Goal: Task Accomplishment & Management: Manage account settings

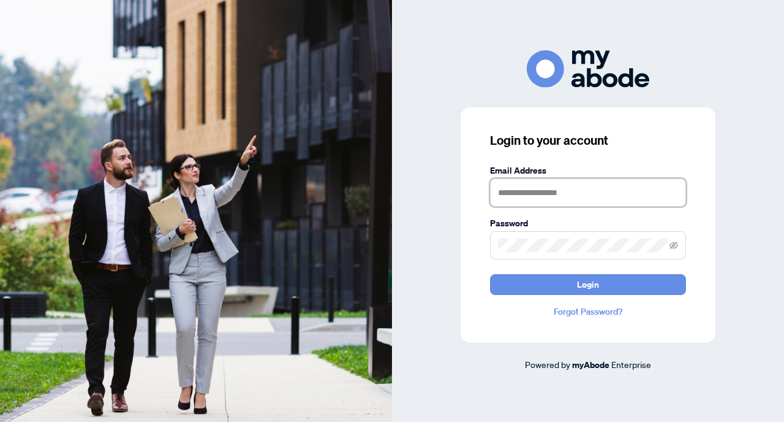
click at [512, 200] on input "text" at bounding box center [588, 192] width 196 height 28
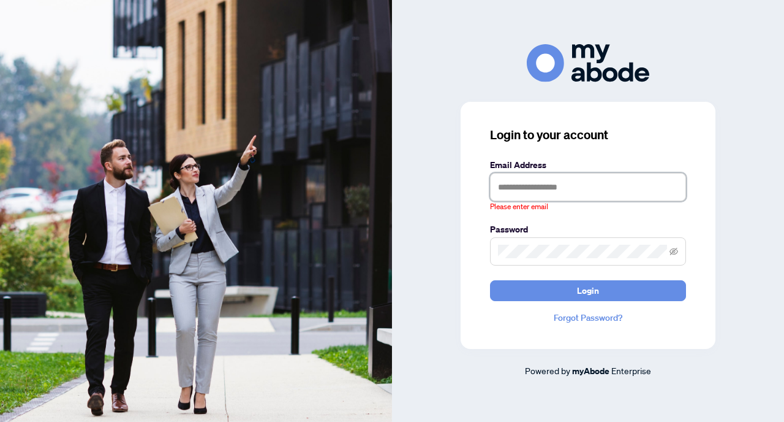
type input "**********"
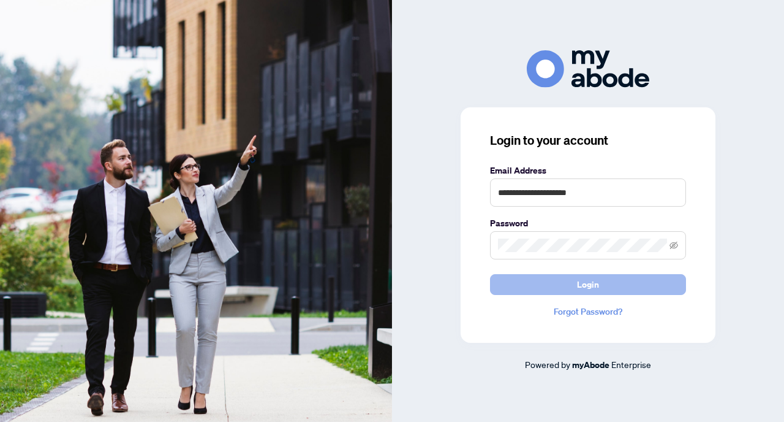
click at [589, 288] on span "Login" at bounding box center [588, 285] width 22 height 20
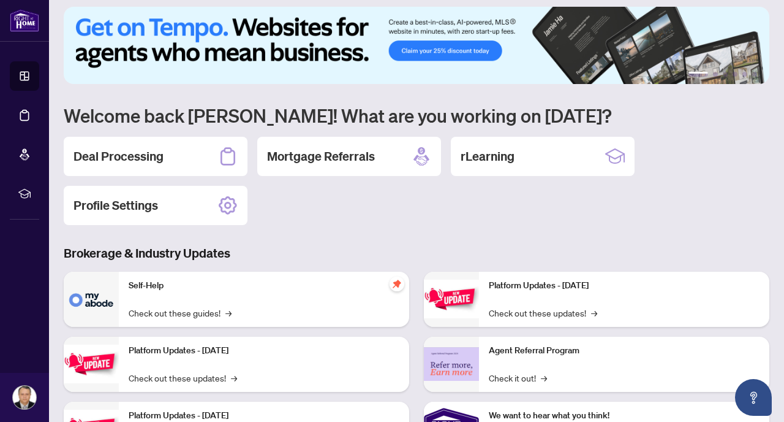
scroll to position [14, 0]
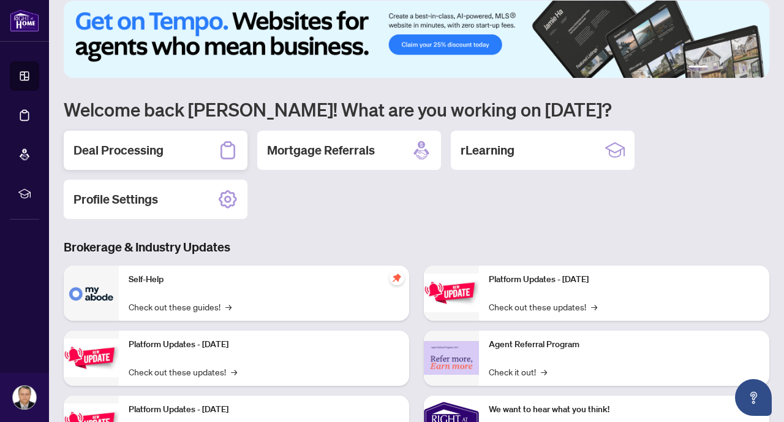
click at [128, 148] on h2 "Deal Processing" at bounding box center [119, 150] width 90 height 17
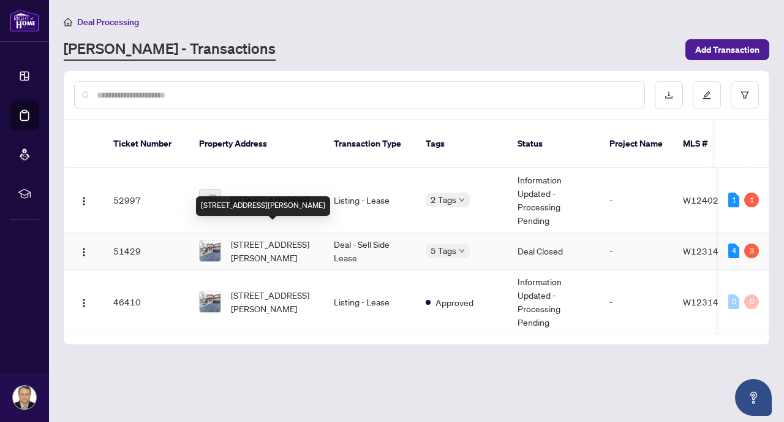
click at [246, 237] on span "[STREET_ADDRESS][PERSON_NAME]" at bounding box center [272, 250] width 83 height 27
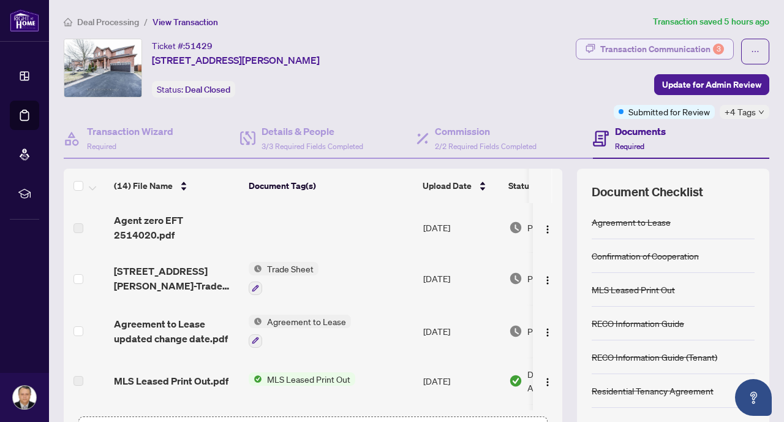
click at [648, 44] on div "Transaction Communication 3" at bounding box center [663, 49] width 124 height 20
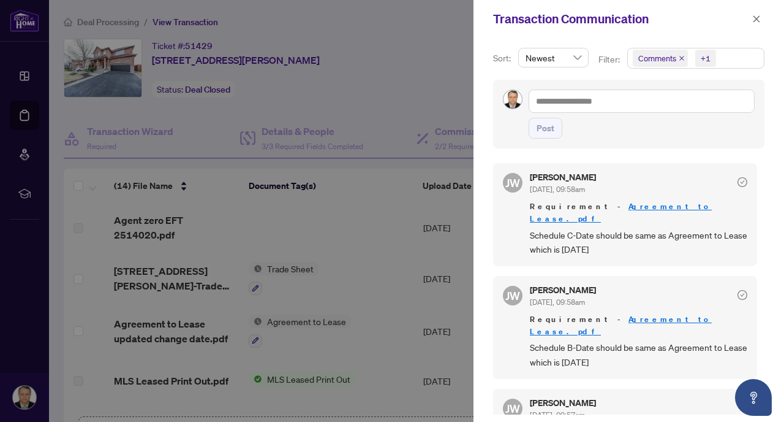
click at [379, 192] on div at bounding box center [392, 211] width 784 height 422
click at [459, 68] on div at bounding box center [392, 211] width 784 height 422
click at [759, 22] on icon "close" at bounding box center [757, 19] width 9 height 9
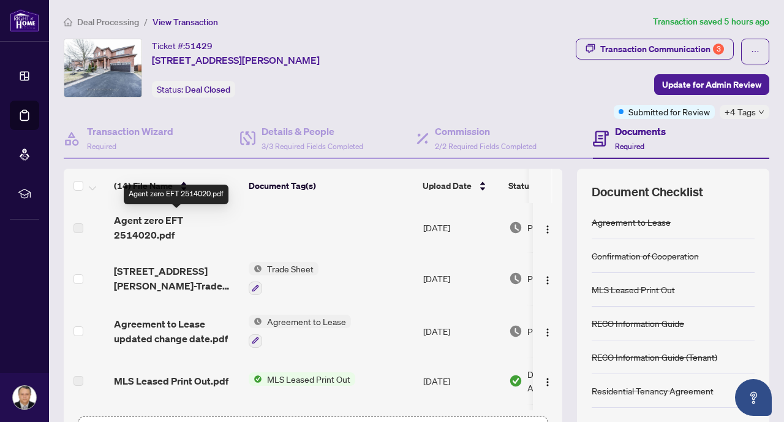
click at [162, 237] on span "Agent zero EFT 2514020.pdf" at bounding box center [176, 227] width 125 height 29
click at [154, 219] on span "Agent zero EFT 2514020.pdf" at bounding box center [176, 227] width 125 height 29
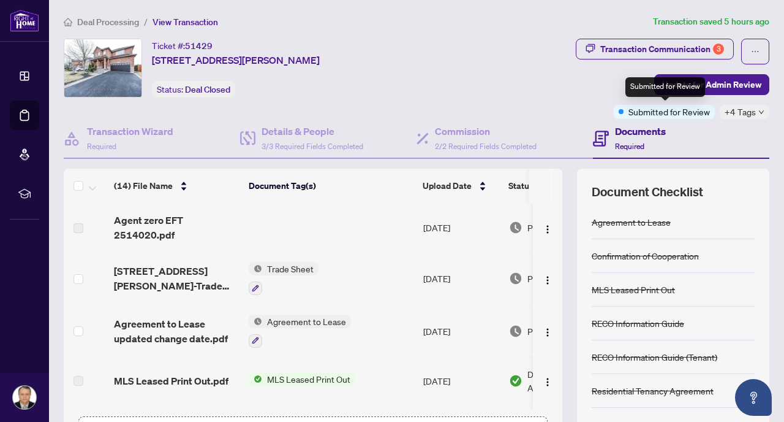
click at [658, 112] on span "Submitted for Review" at bounding box center [670, 111] width 82 height 13
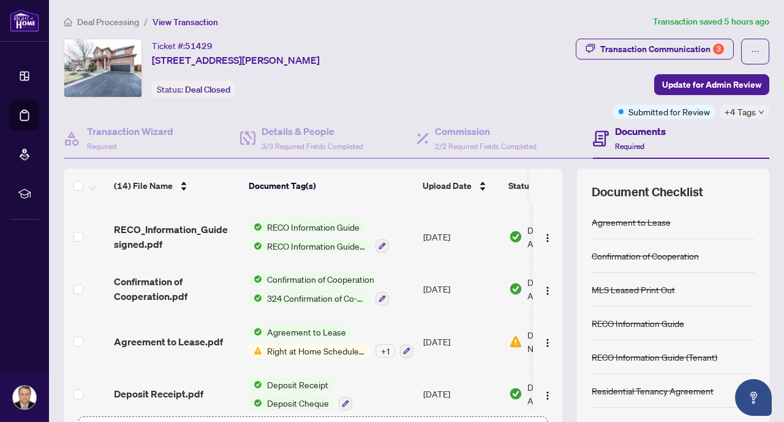
scroll to position [513, 0]
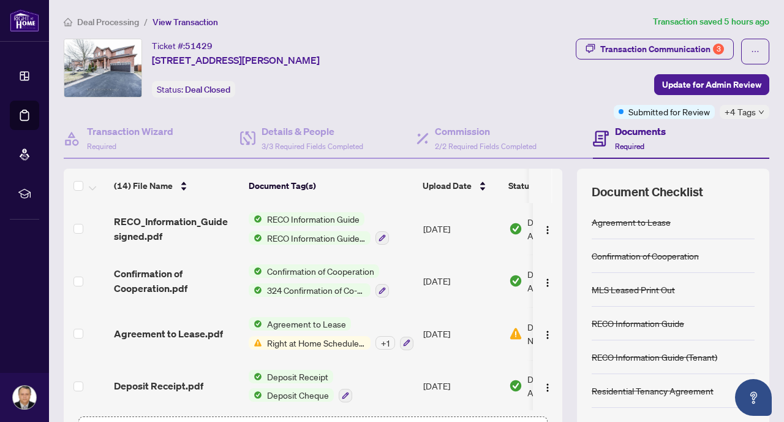
click at [390, 336] on div "+ 1" at bounding box center [386, 342] width 20 height 13
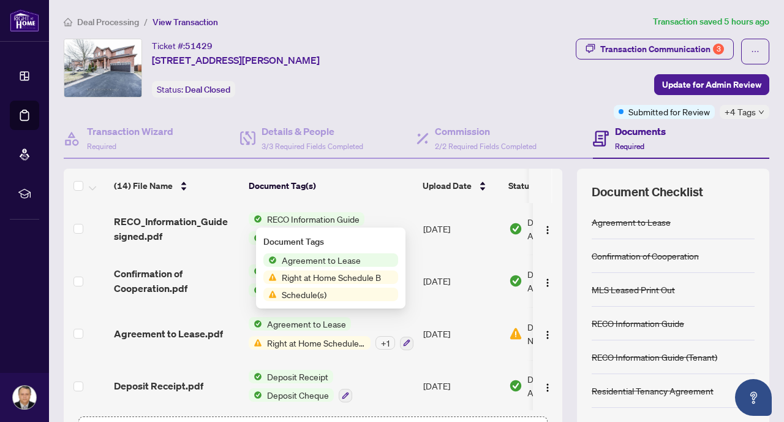
click at [156, 360] on td "Deposit Receipt.pdf" at bounding box center [176, 386] width 135 height 53
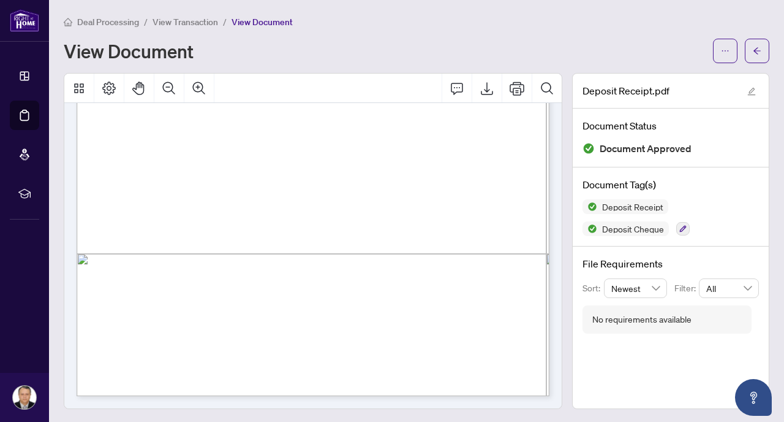
scroll to position [1, 0]
click at [756, 47] on icon "arrow-left" at bounding box center [757, 49] width 9 height 9
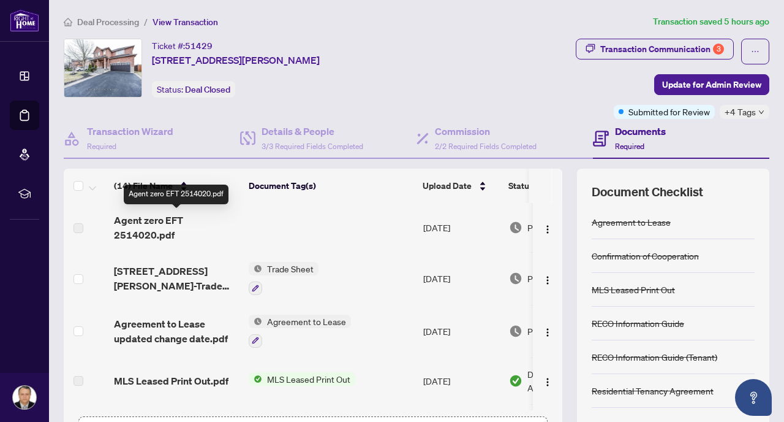
click at [141, 229] on span "Agent zero EFT 2514020.pdf" at bounding box center [176, 227] width 125 height 29
click at [661, 138] on div "Documents Required" at bounding box center [640, 138] width 51 height 29
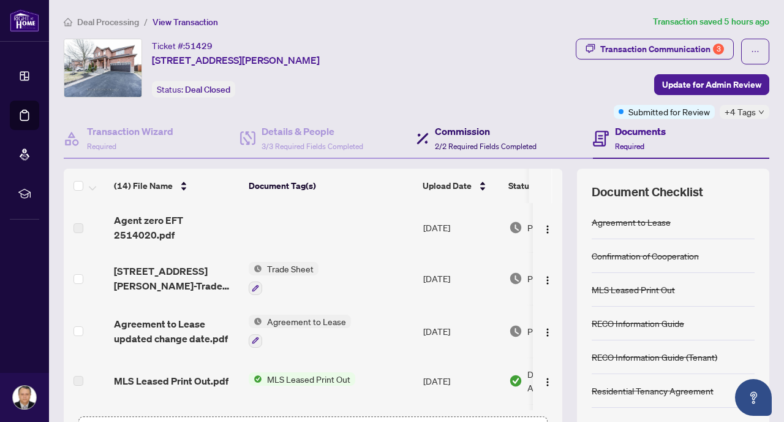
click at [461, 144] on span "2/2 Required Fields Completed" at bounding box center [486, 146] width 102 height 9
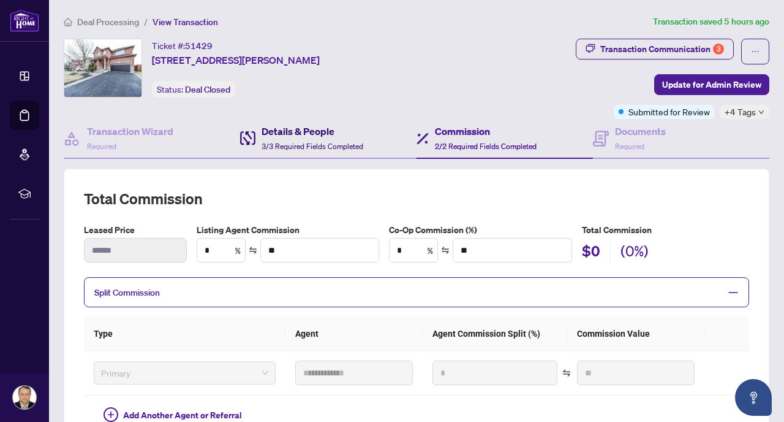
click at [289, 143] on span "3/3 Required Fields Completed" at bounding box center [313, 146] width 102 height 9
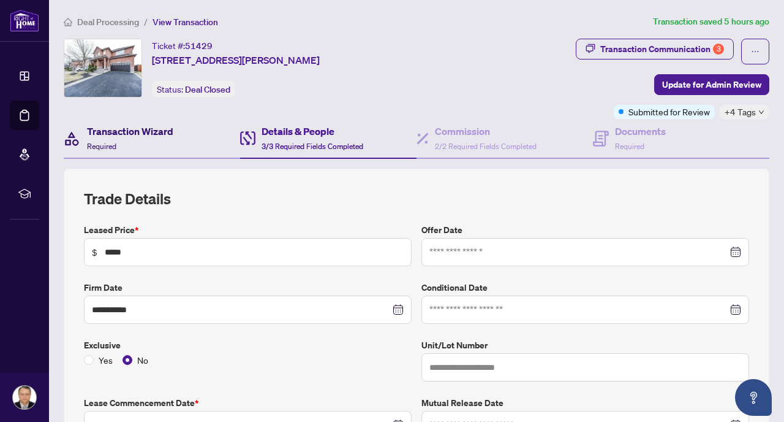
click at [109, 142] on span "Required" at bounding box center [101, 146] width 29 height 9
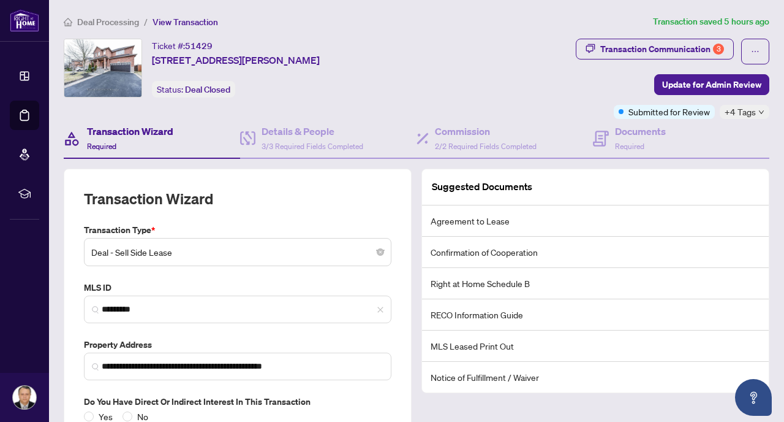
scroll to position [66, 0]
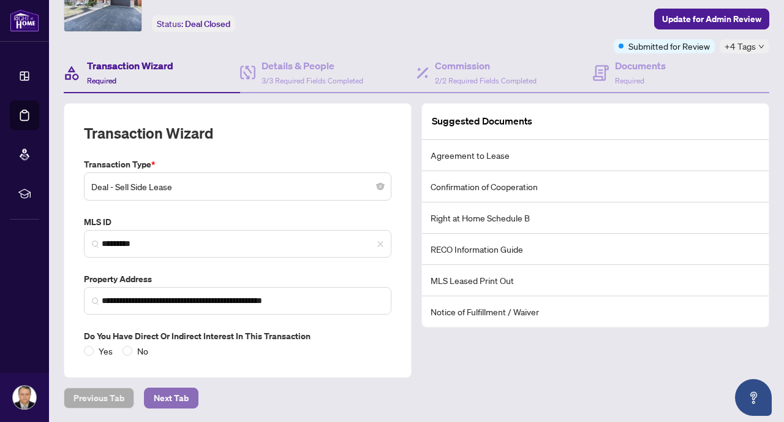
click at [169, 395] on span "Next Tab" at bounding box center [171, 398] width 35 height 20
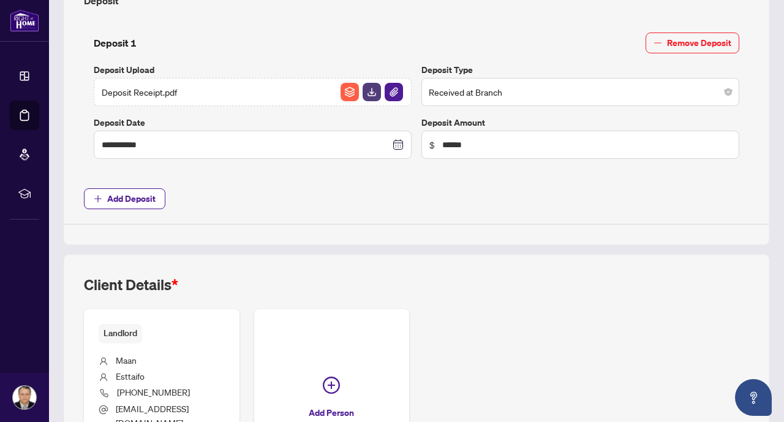
scroll to position [590, 0]
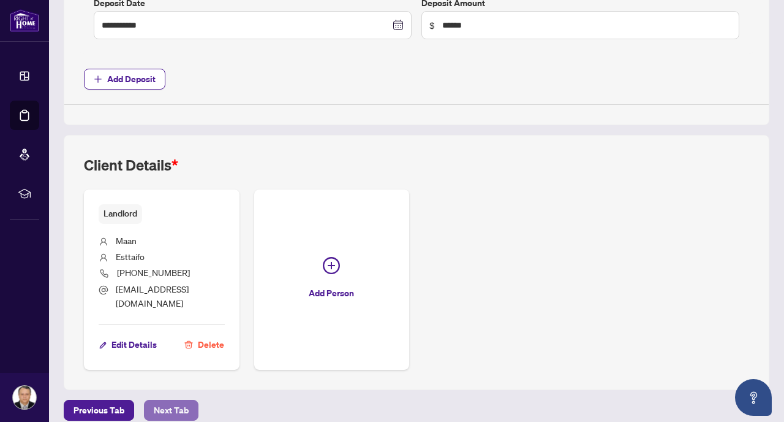
click at [174, 400] on span "Next Tab" at bounding box center [171, 410] width 35 height 20
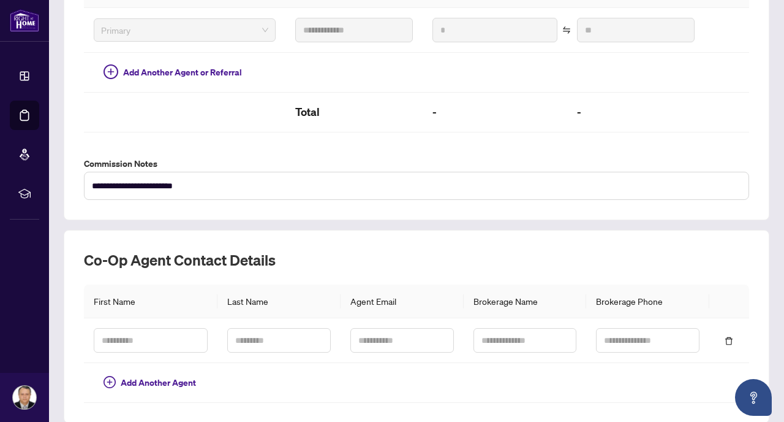
scroll to position [387, 0]
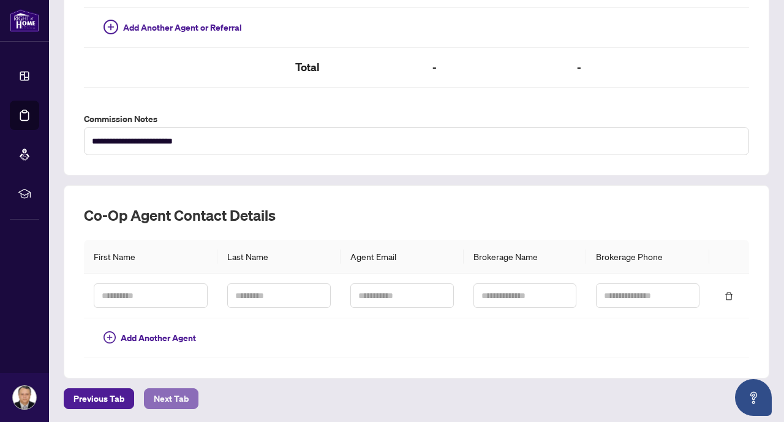
click at [177, 392] on span "Next Tab" at bounding box center [171, 399] width 35 height 20
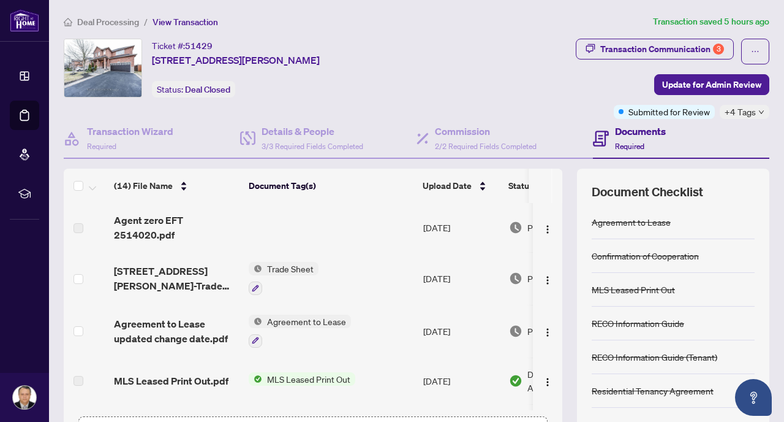
click at [89, 20] on span "Deal Processing" at bounding box center [108, 22] width 62 height 11
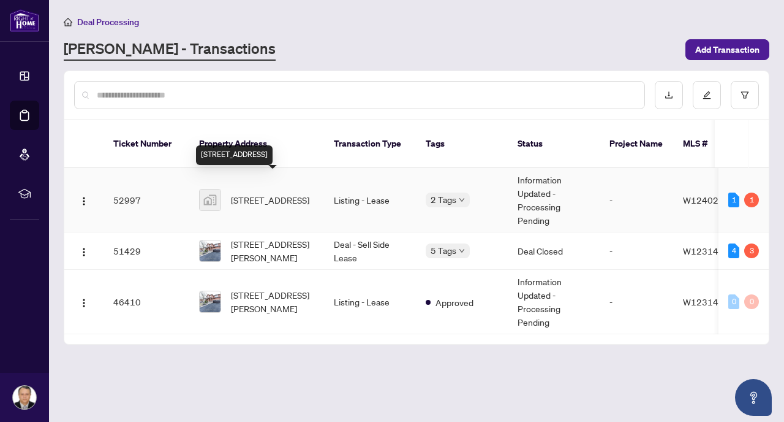
click at [251, 193] on span "[STREET_ADDRESS]" at bounding box center [270, 199] width 78 height 13
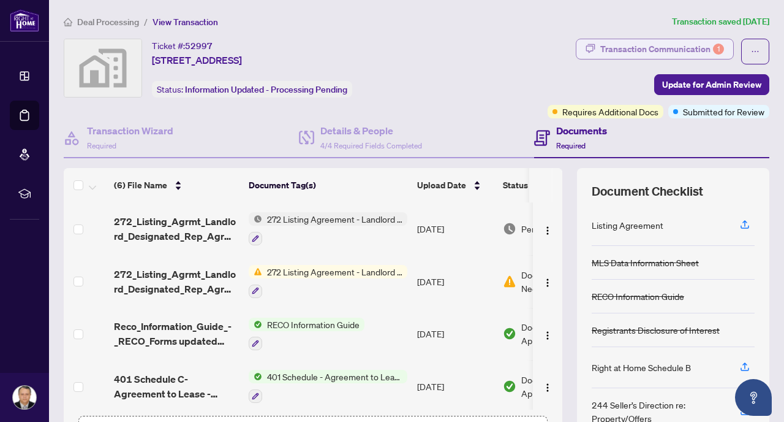
click at [652, 51] on div "Transaction Communication 1" at bounding box center [663, 49] width 124 height 20
type textarea "**********"
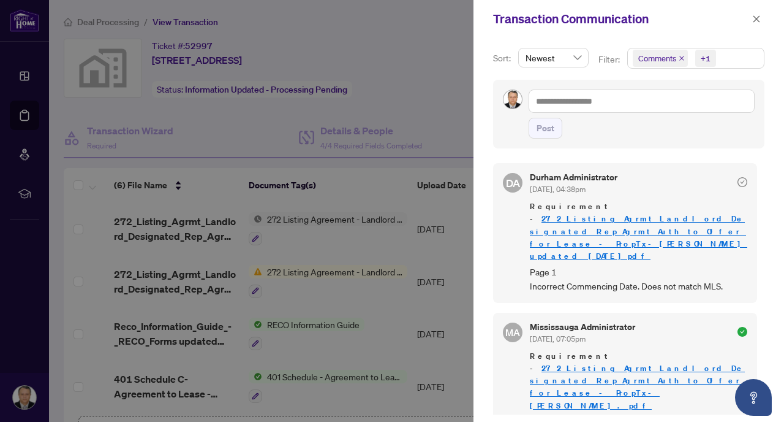
click at [738, 182] on icon "check-circle" at bounding box center [743, 182] width 10 height 10
click at [365, 106] on div at bounding box center [392, 211] width 784 height 422
click at [433, 100] on div at bounding box center [392, 211] width 784 height 422
click at [753, 25] on span "button" at bounding box center [757, 19] width 9 height 20
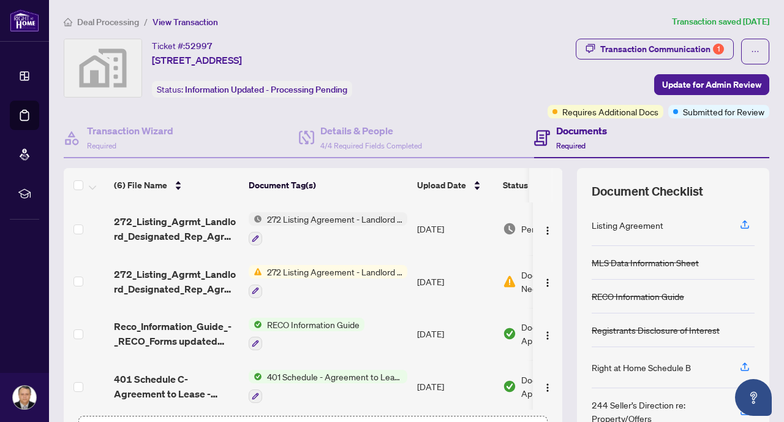
click at [168, 20] on span "View Transaction" at bounding box center [186, 22] width 66 height 11
